Goal: Information Seeking & Learning: Learn about a topic

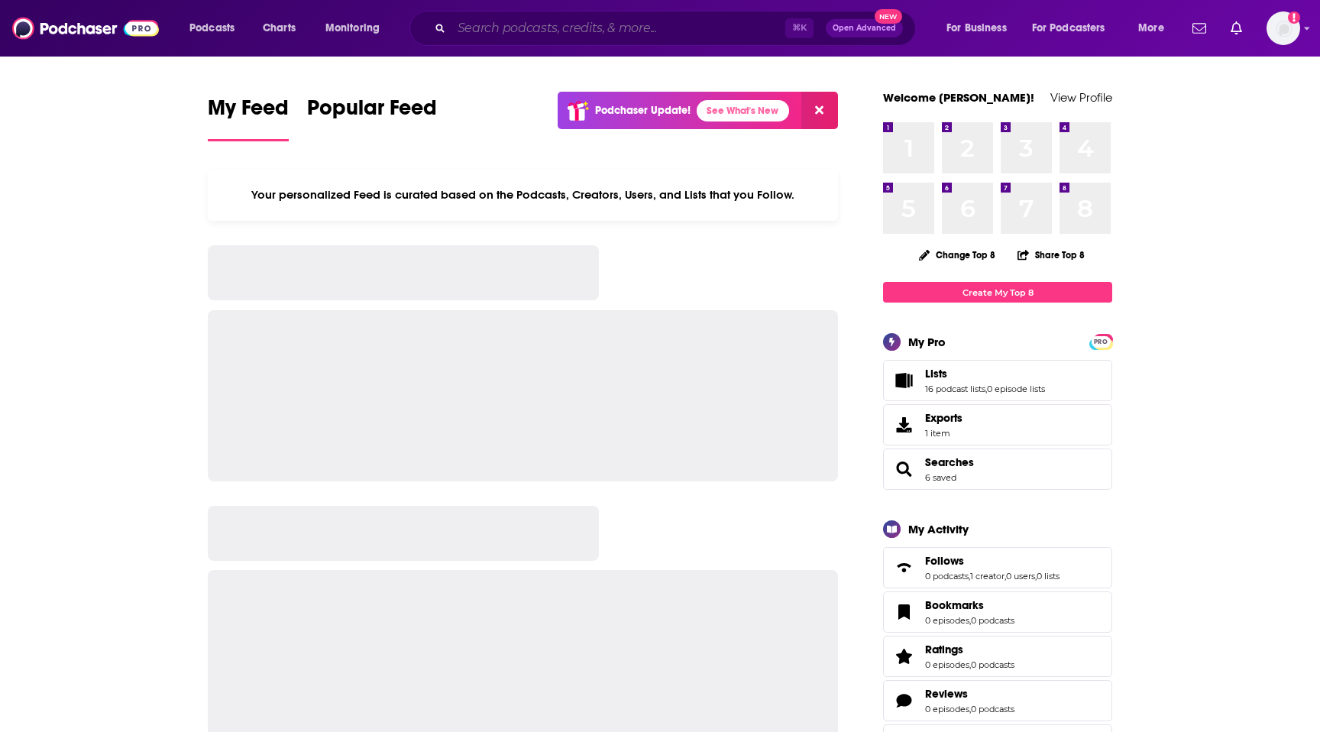
click at [489, 26] on input "Search podcasts, credits, & more..." at bounding box center [618, 28] width 334 height 24
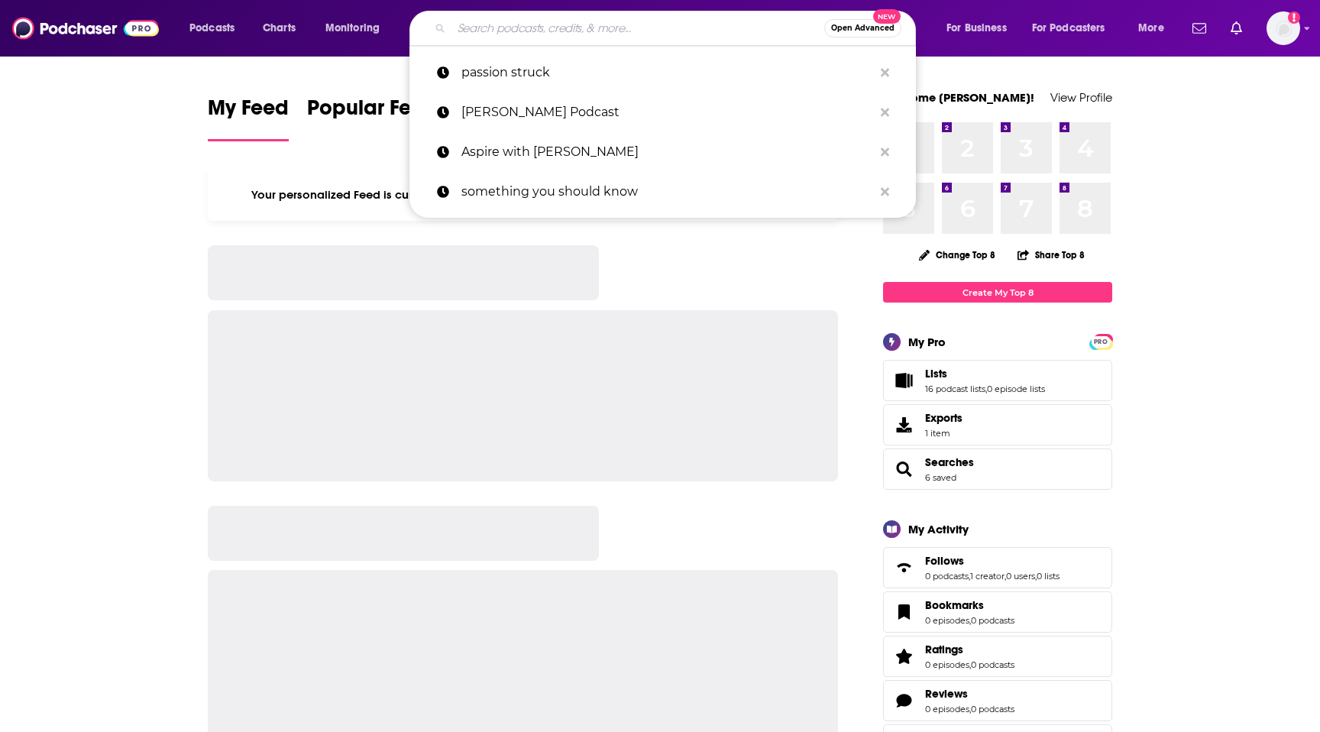
paste input "The Coaching Habit"
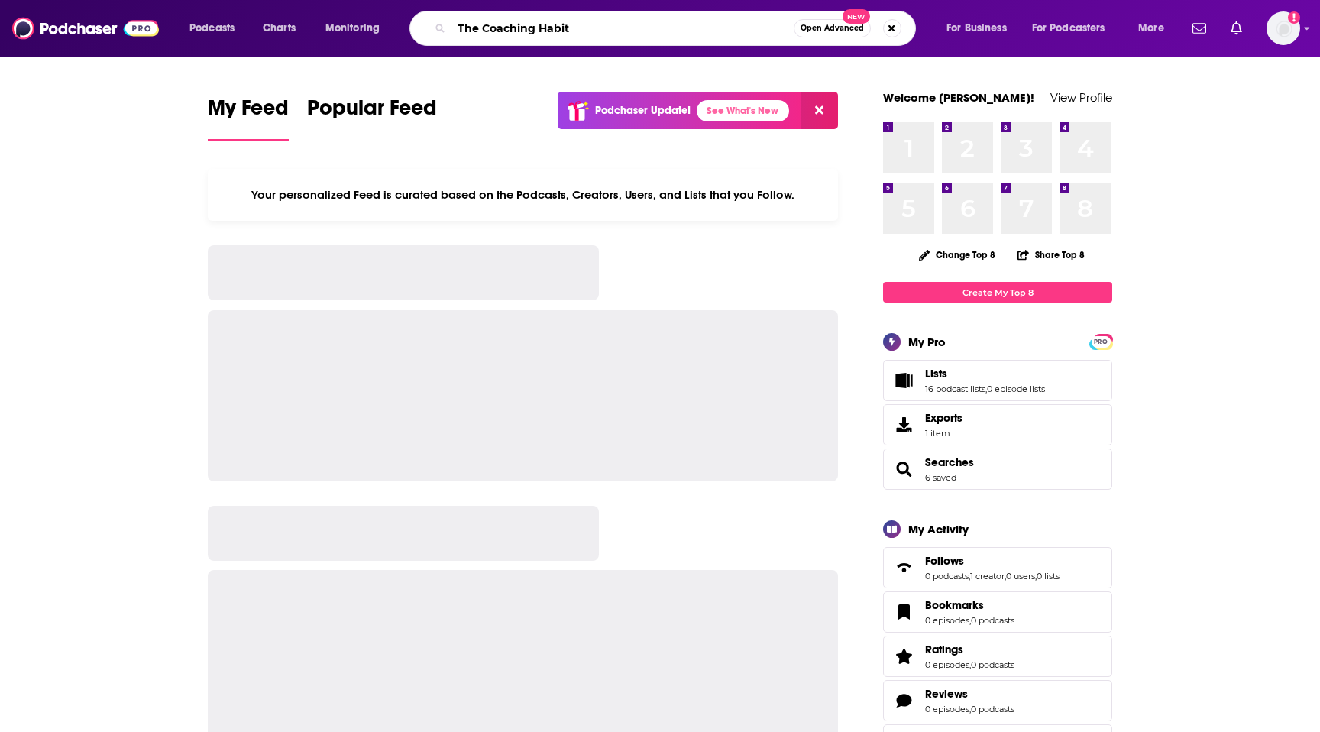
type input "The Coaching Habit"
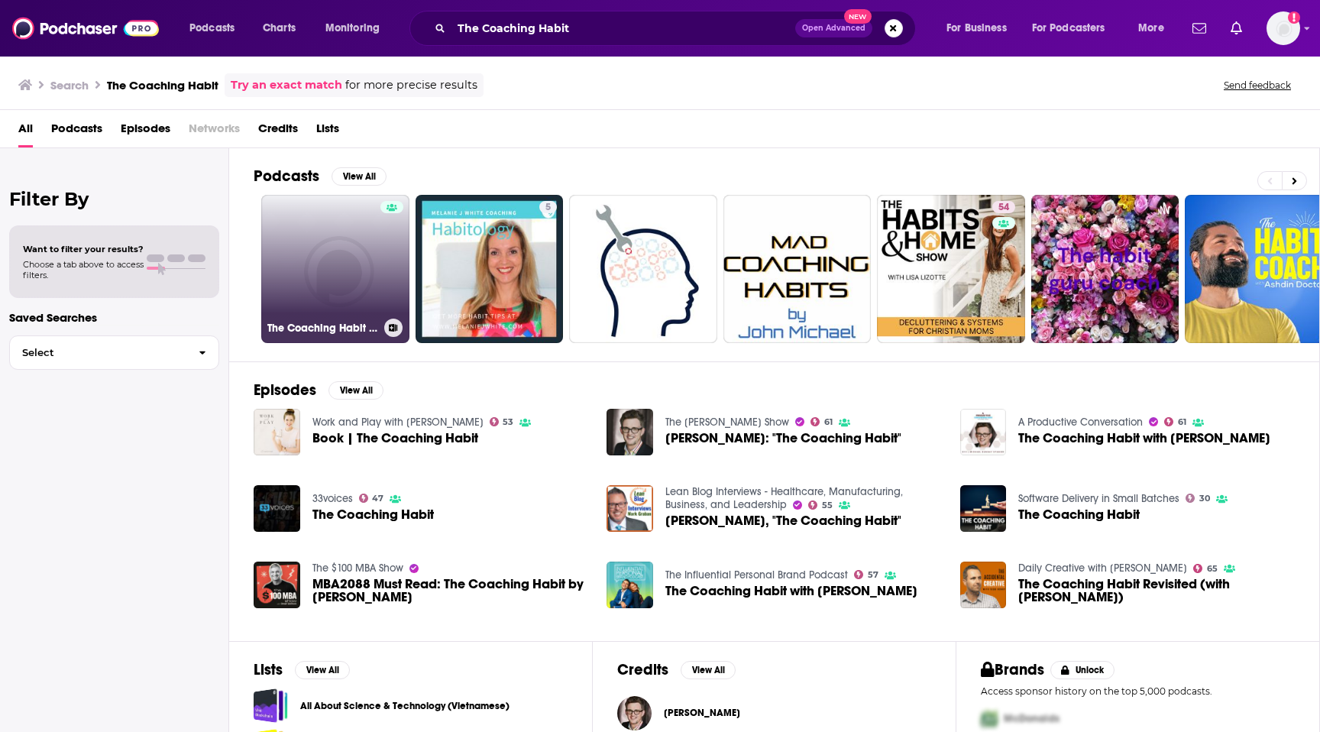
click at [359, 245] on link "The Coaching Habit Podcast" at bounding box center [335, 269] width 148 height 148
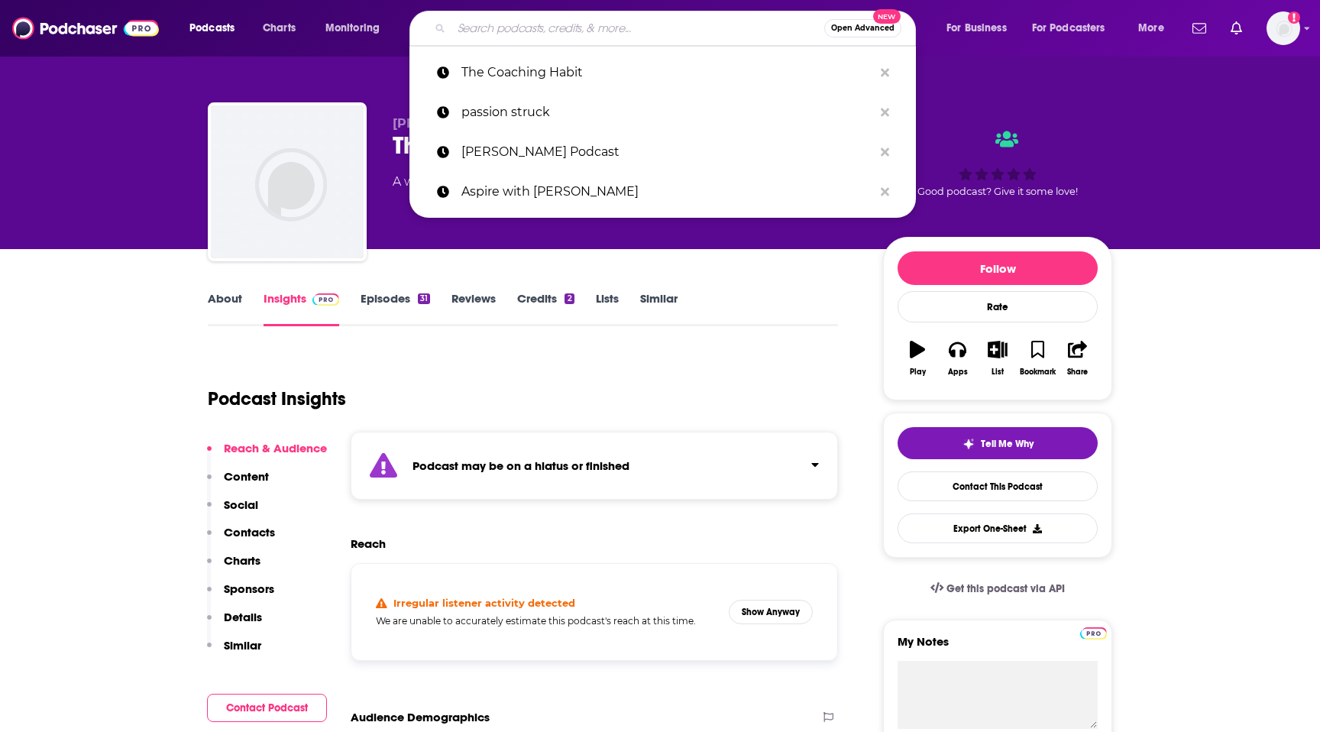
click at [510, 30] on input "Search podcasts, credits, & more..." at bounding box center [637, 28] width 373 height 24
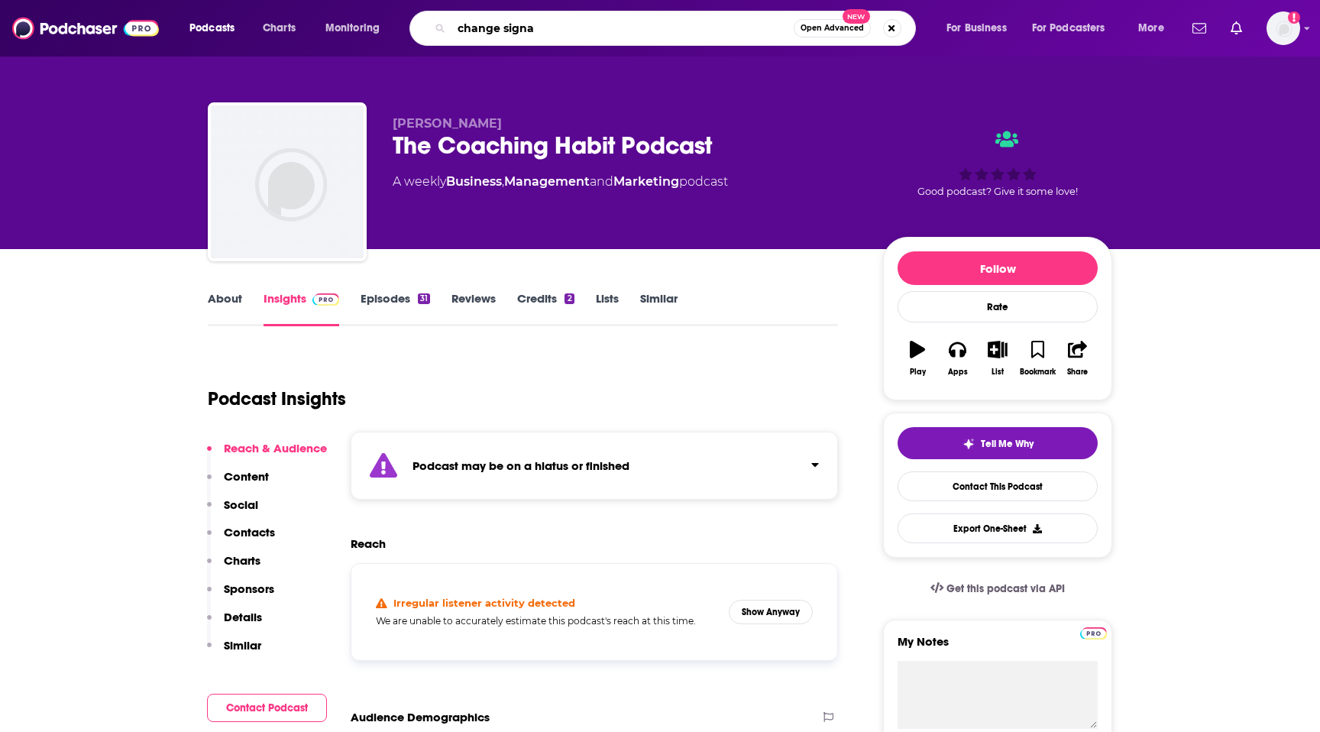
type input "change signal"
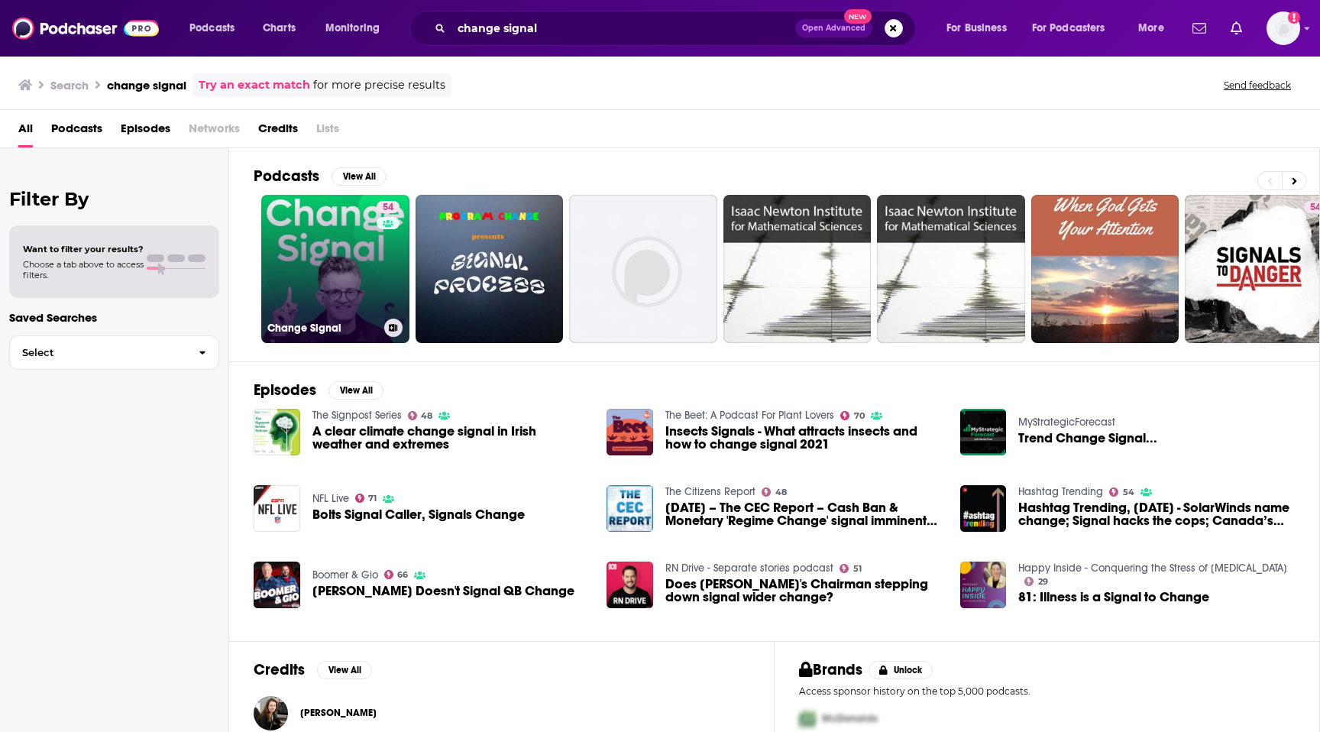
click at [351, 257] on link "54 Change Signal" at bounding box center [335, 269] width 148 height 148
